Goal: Use online tool/utility: Utilize a website feature to perform a specific function

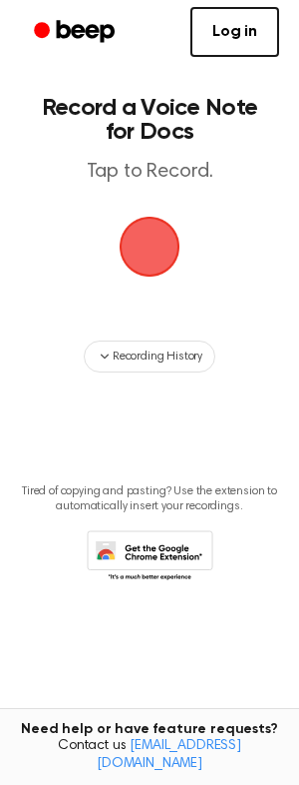
click at [160, 252] on span "button" at bounding box center [150, 247] width 84 height 84
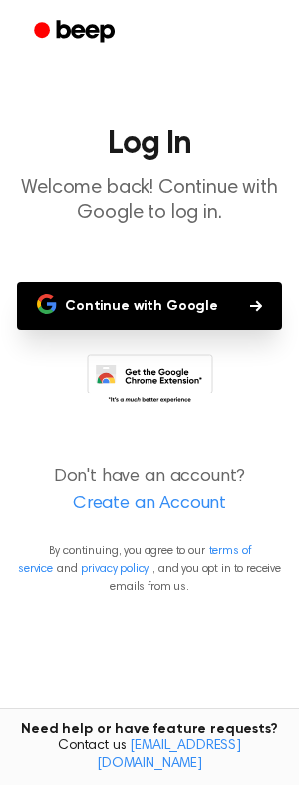
click at [143, 302] on button "Continue with Google" at bounding box center [150, 306] width 266 height 48
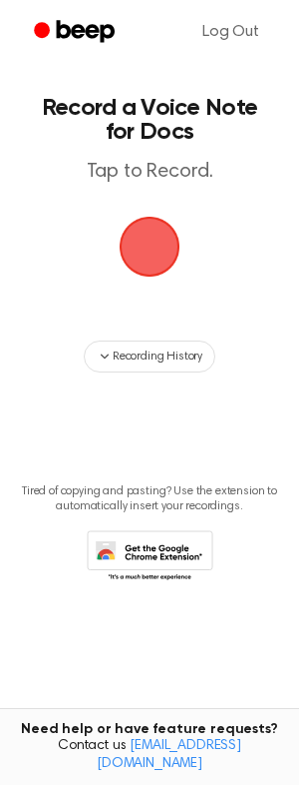
click at [150, 241] on span "button" at bounding box center [150, 247] width 108 height 108
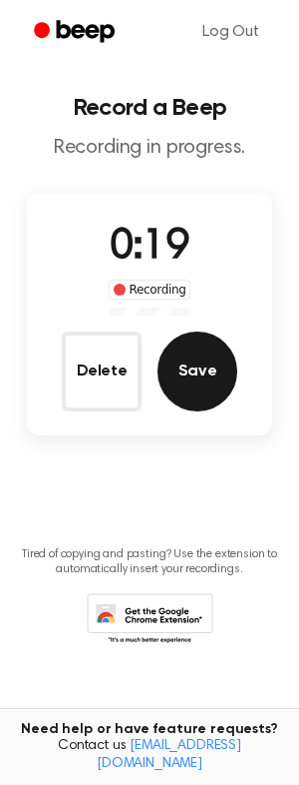
click at [194, 361] on button "Save" at bounding box center [198, 371] width 80 height 80
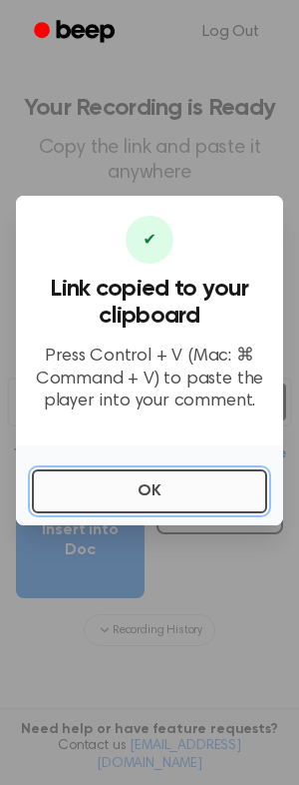
click at [128, 487] on button "OK" at bounding box center [150, 491] width 236 height 44
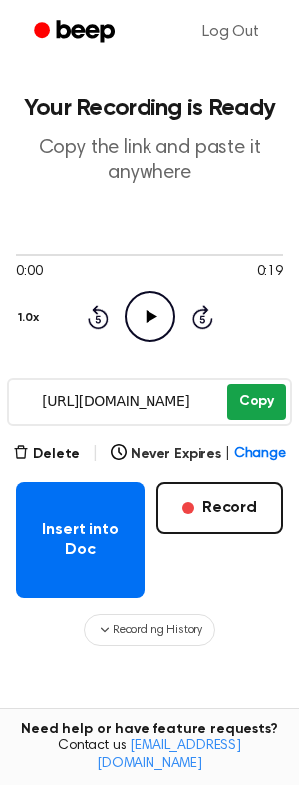
click at [261, 397] on button "Copy" at bounding box center [257, 401] width 59 height 37
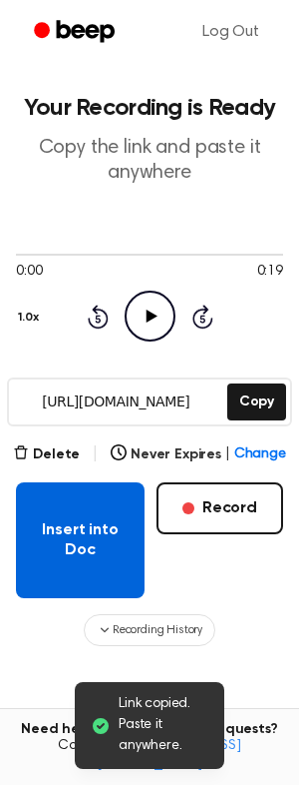
click at [73, 524] on button "Insert into Doc" at bounding box center [80, 540] width 129 height 116
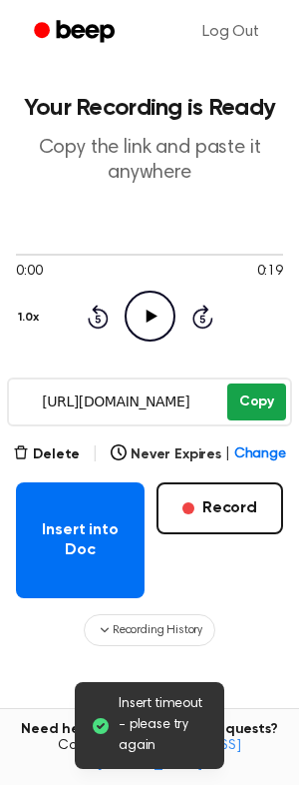
click at [254, 401] on button "Copy" at bounding box center [257, 401] width 59 height 37
